Goal: Obtain resource: Download file/media

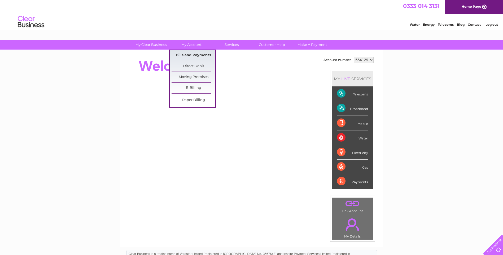
click at [193, 56] on link "Bills and Payments" at bounding box center [194, 55] width 44 height 11
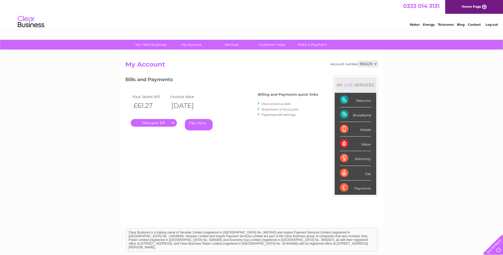
click at [273, 104] on link "View previous bills" at bounding box center [276, 104] width 29 height 4
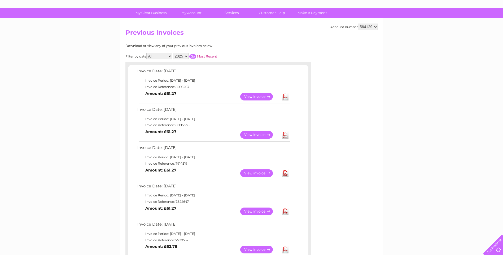
scroll to position [53, 0]
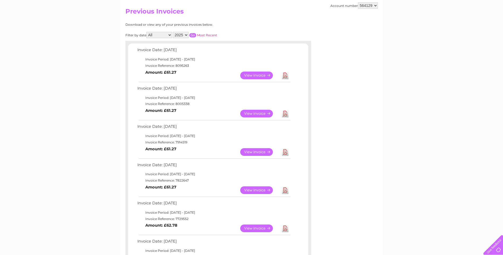
click at [283, 113] on link "Download" at bounding box center [285, 114] width 7 height 8
click at [285, 75] on link "Download" at bounding box center [285, 76] width 7 height 8
